Goal: Find specific page/section: Find specific page/section

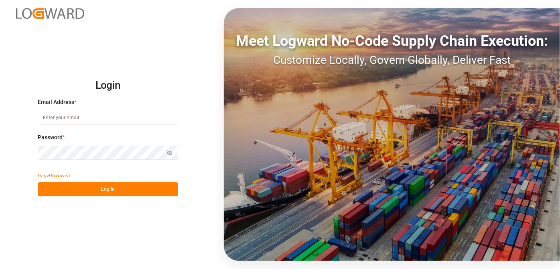
click at [95, 123] on input at bounding box center [108, 118] width 140 height 14
type input "[PERSON_NAME][EMAIL_ADDRESS][DOMAIN_NAME]"
click at [151, 188] on button "Log In" at bounding box center [108, 189] width 140 height 14
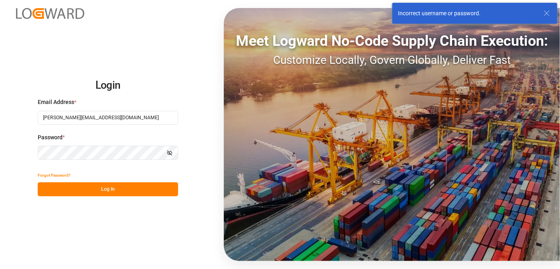
click at [0, 151] on div "Login Email Address * [EMAIL_ADDRESS][PERSON_NAME][DOMAIN_NAME] Password * Show…" at bounding box center [280, 134] width 560 height 269
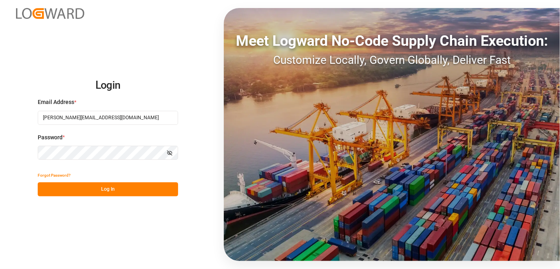
click at [95, 194] on button "Log In" at bounding box center [108, 189] width 140 height 14
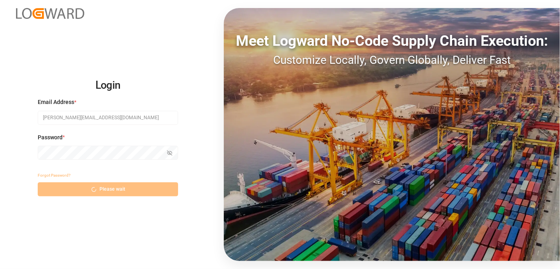
click at [109, 188] on div "Forgot Password? Please wait" at bounding box center [108, 182] width 140 height 28
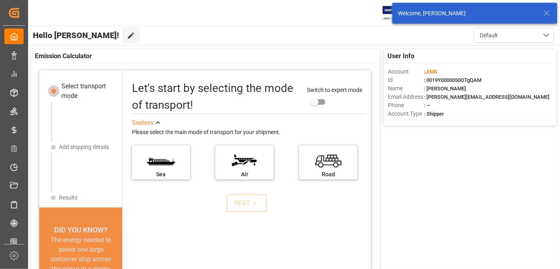
click at [547, 14] on icon at bounding box center [547, 13] width 10 height 10
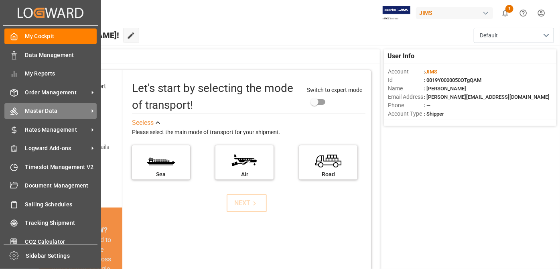
click at [55, 113] on span "Master Data" at bounding box center [56, 111] width 63 height 8
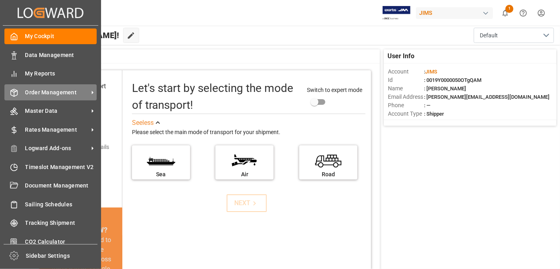
click at [91, 91] on icon at bounding box center [92, 92] width 8 height 8
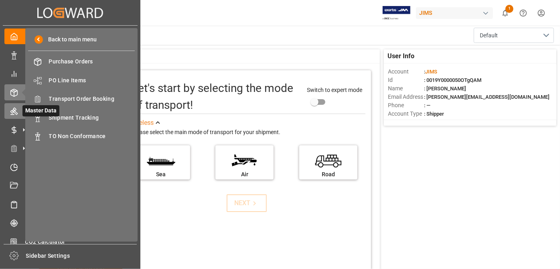
click at [17, 111] on icon at bounding box center [14, 111] width 8 height 8
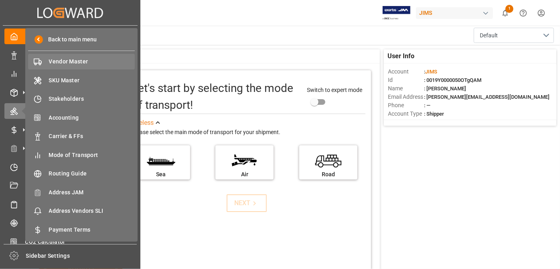
click at [64, 63] on span "Vendor Master" at bounding box center [92, 61] width 86 height 8
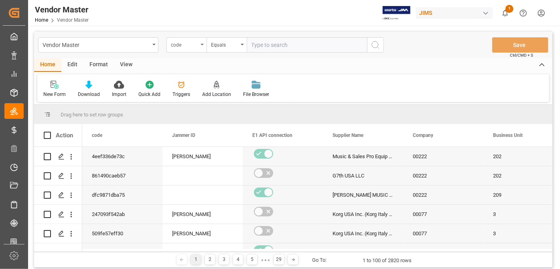
click at [190, 45] on div "code" at bounding box center [184, 43] width 27 height 9
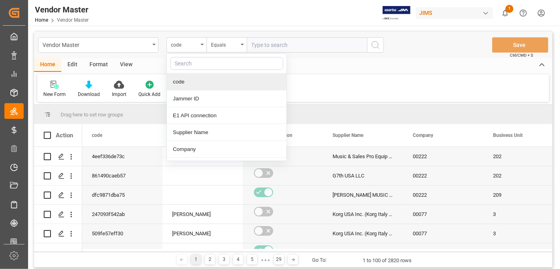
click at [204, 66] on input "text" at bounding box center [226, 63] width 113 height 13
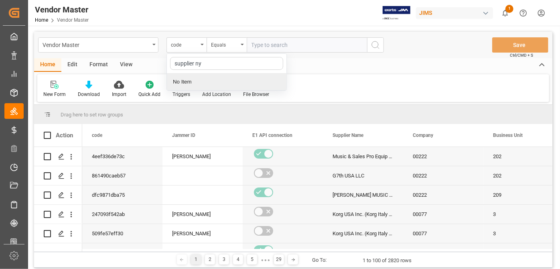
type input "supplier n"
click at [206, 95] on div "Supplier Number" at bounding box center [226, 98] width 119 height 17
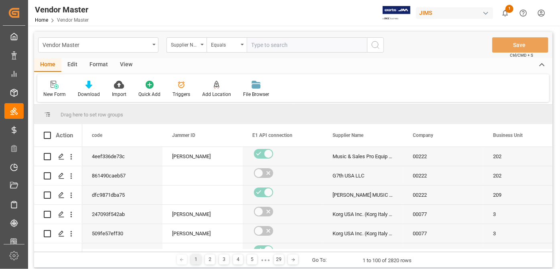
click at [268, 47] on input "text" at bounding box center [307, 44] width 120 height 15
click at [274, 42] on input "text" at bounding box center [307, 44] width 120 height 15
paste input "752529"
type input "752529"
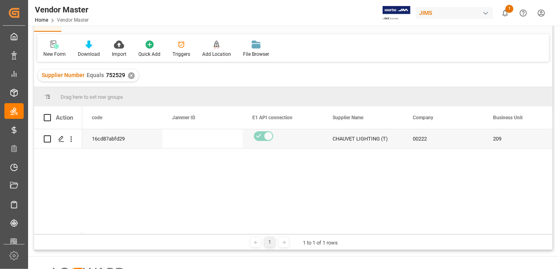
scroll to position [36, 0]
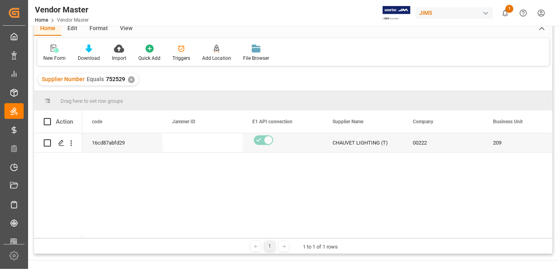
drag, startPoint x: 120, startPoint y: 235, endPoint x: 134, endPoint y: 237, distance: 14.6
click at [134, 237] on div at bounding box center [317, 236] width 470 height 3
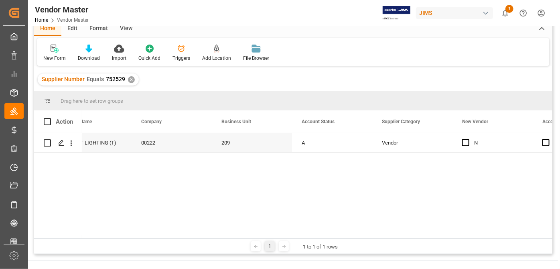
scroll to position [0, 0]
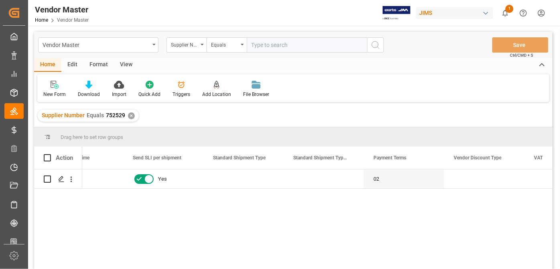
click at [299, 44] on input "text" at bounding box center [307, 44] width 120 height 15
paste input "752703"
type input "752703"
click at [130, 115] on div "✕" at bounding box center [131, 115] width 7 height 7
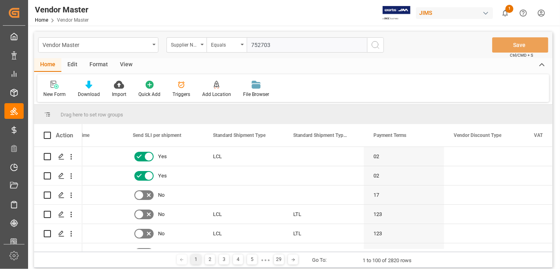
click at [376, 47] on icon "search button" at bounding box center [375, 45] width 10 height 10
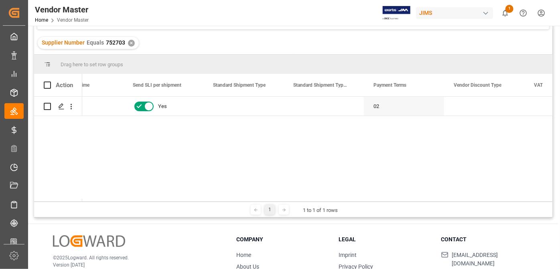
drag, startPoint x: 389, startPoint y: 198, endPoint x: 442, endPoint y: 199, distance: 53.3
click at [442, 199] on div at bounding box center [317, 199] width 470 height 3
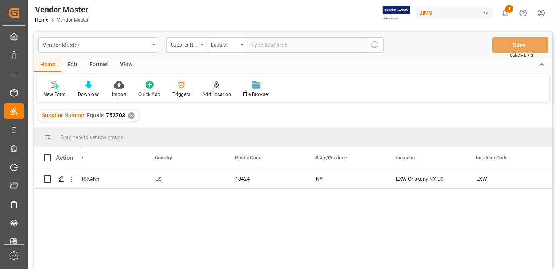
click at [280, 49] on input "text" at bounding box center [307, 44] width 120 height 15
paste input "727309"
type input "727309"
click at [132, 115] on div "✕" at bounding box center [131, 115] width 7 height 7
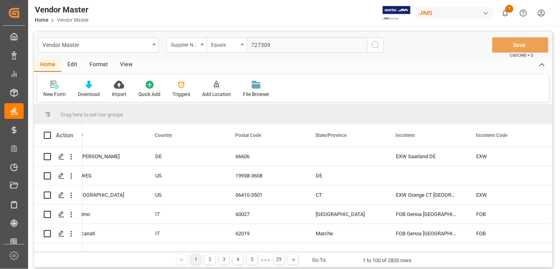
click at [375, 46] on icon "search button" at bounding box center [375, 45] width 10 height 10
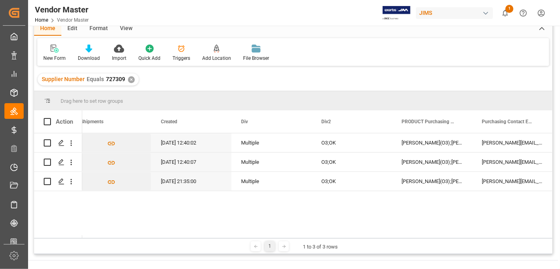
click at [557, 232] on main "Vendor Master Supplier Number Equals Save Ctrl/CMD + S Home Edit Format View Ne…" at bounding box center [293, 125] width 530 height 258
click at [132, 79] on div "✕" at bounding box center [131, 79] width 7 height 7
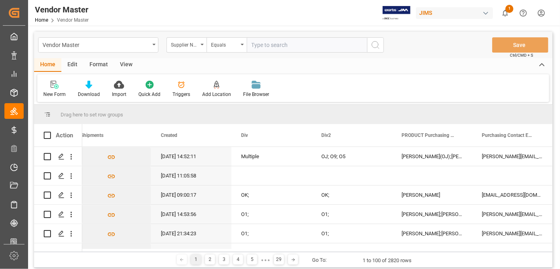
click at [299, 44] on input "text" at bounding box center [307, 44] width 120 height 15
paste input "404677"
type input "404677"
click at [378, 45] on circle "search button" at bounding box center [375, 44] width 6 height 6
